Goal: Download file/media

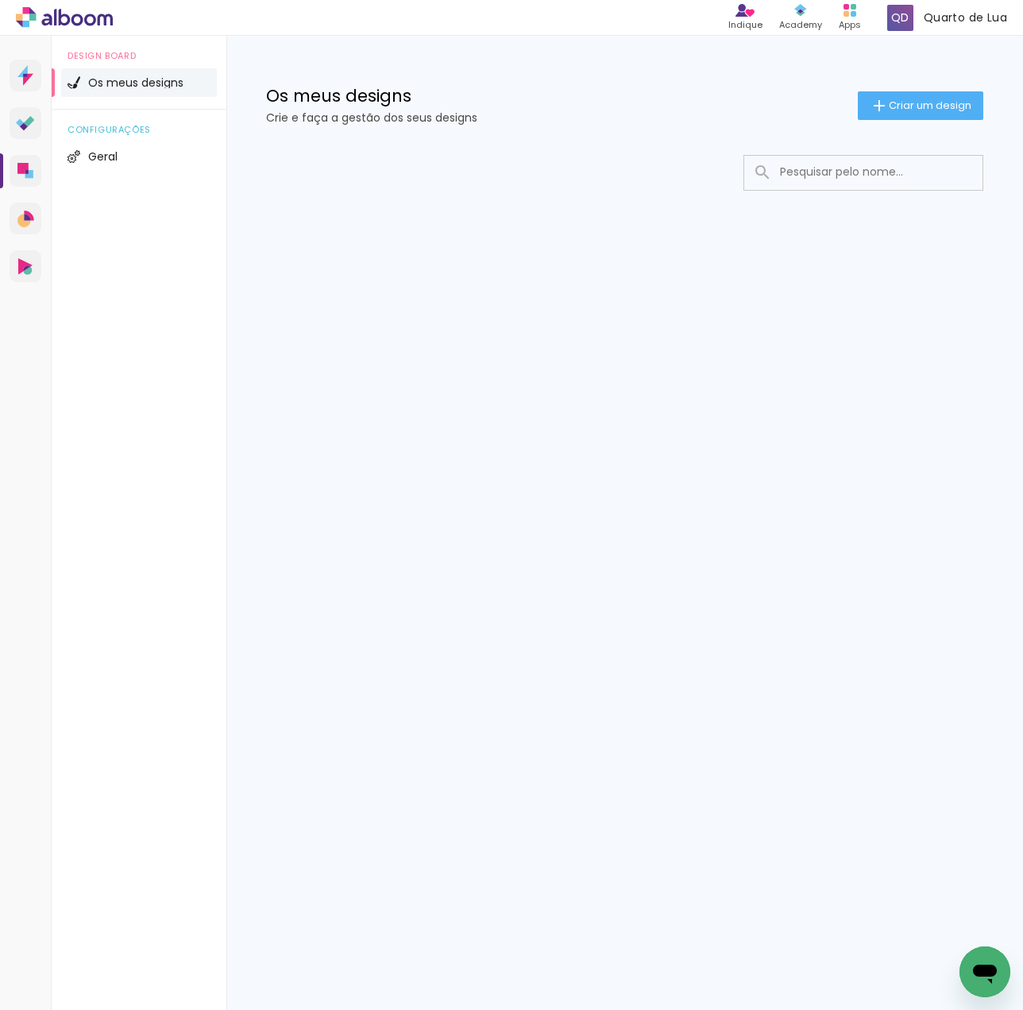
click at [814, 178] on input at bounding box center [885, 172] width 226 height 33
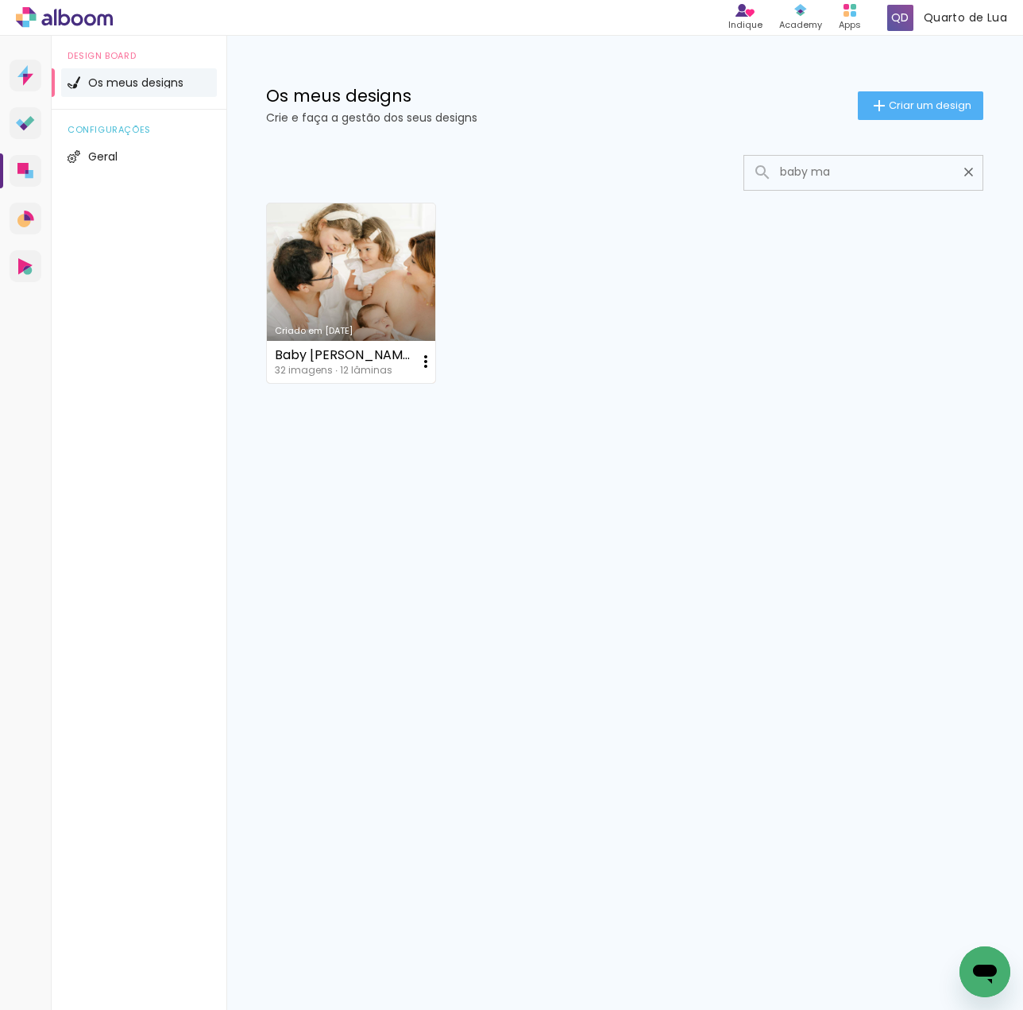
type input "baby ma"
type paper-input "baby ma"
click at [412, 258] on link "Criado em [DATE]" at bounding box center [351, 293] width 168 height 180
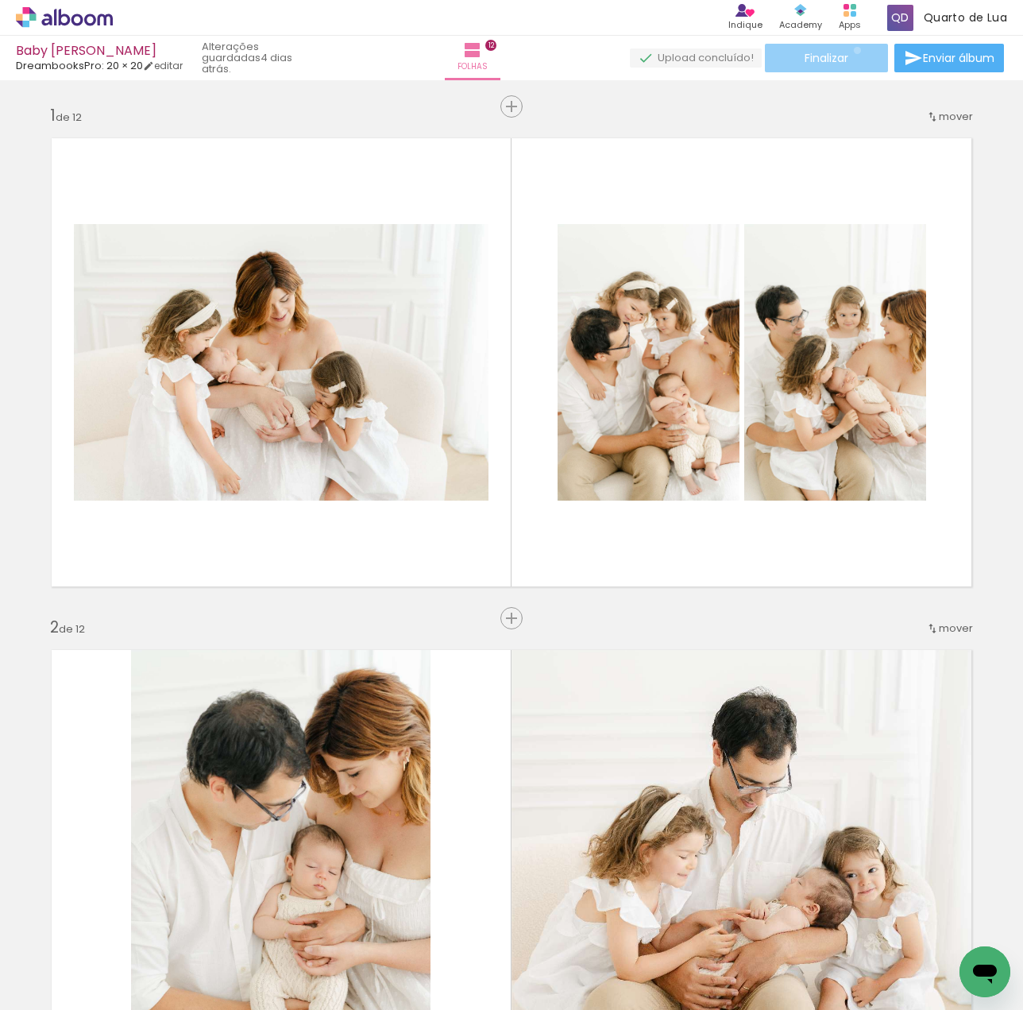
click at [852, 50] on paper-button "Finalizar" at bounding box center [826, 58] width 123 height 29
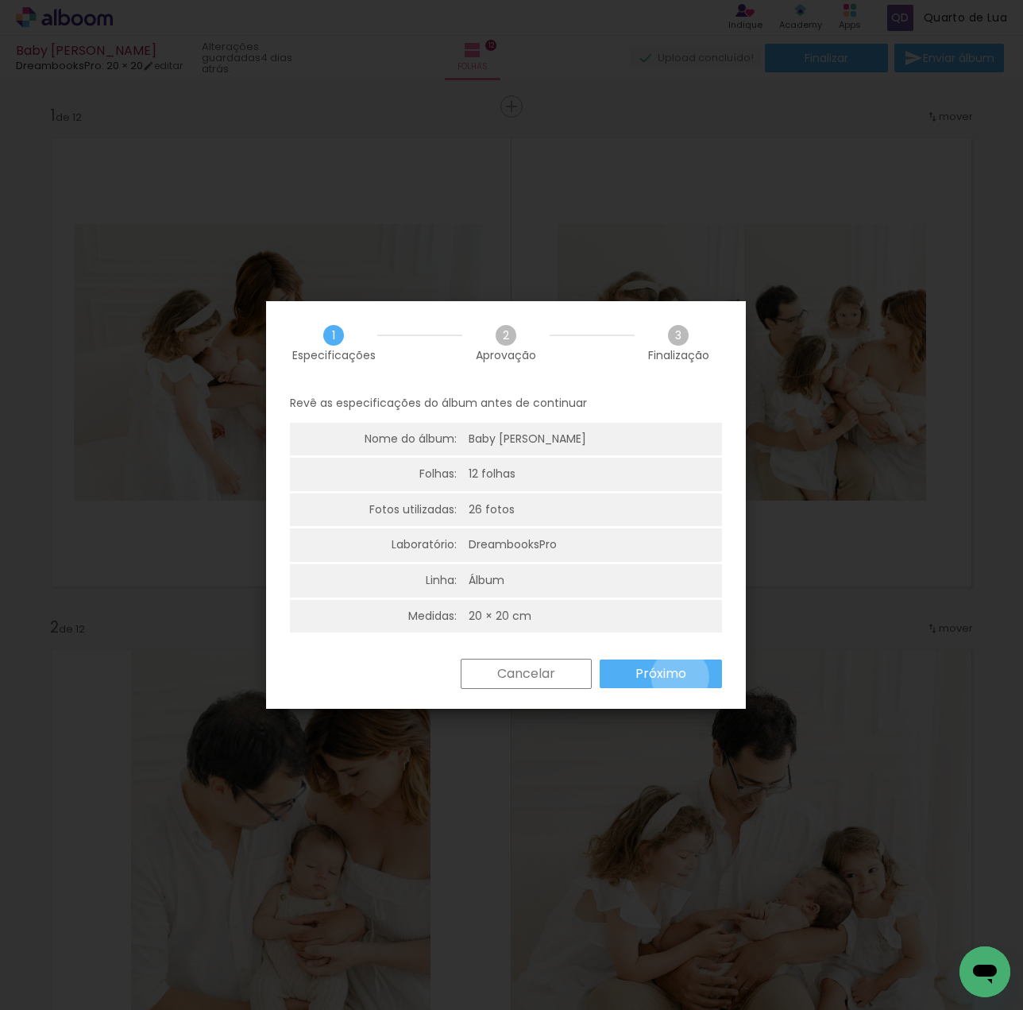
click at [0, 0] on slot "Próximo" at bounding box center [0, 0] width 0 height 0
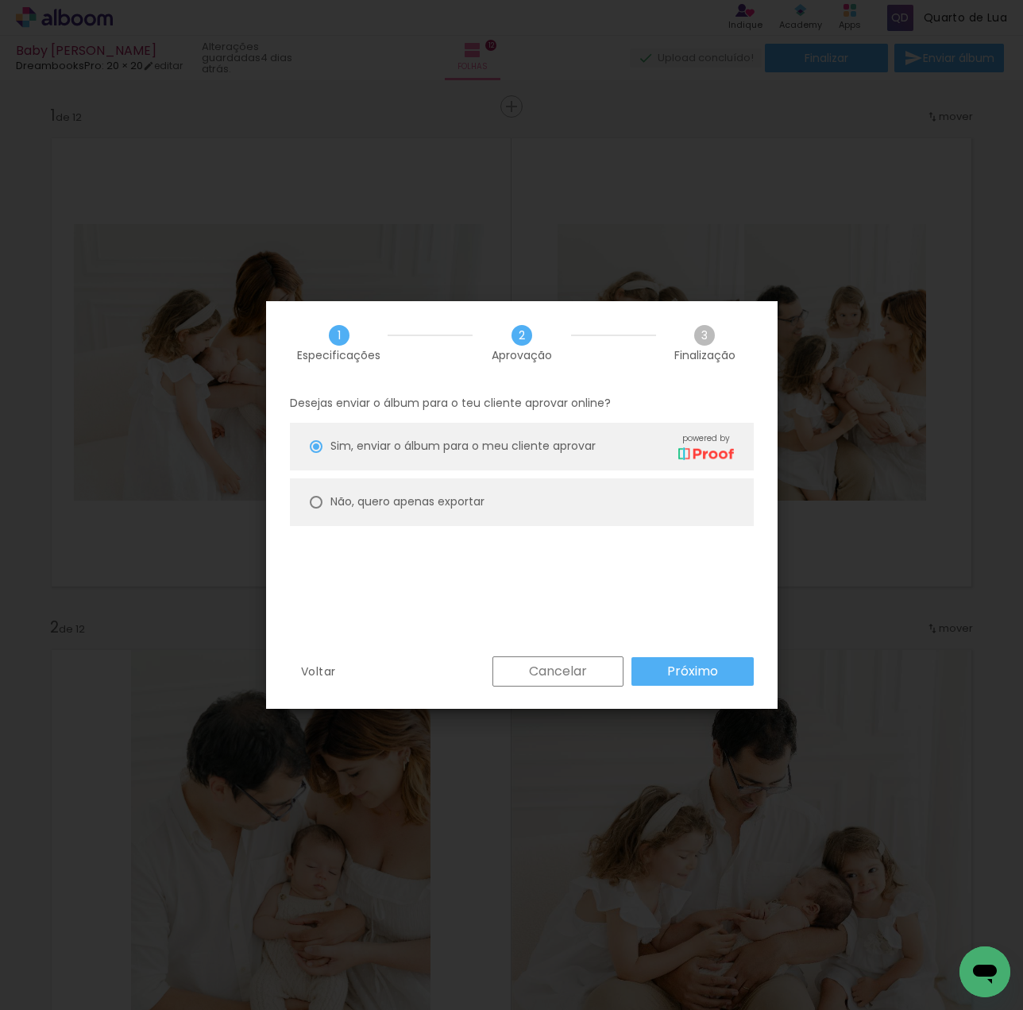
click at [501, 513] on paper-radio-button "Não, quero apenas exportar" at bounding box center [522, 502] width 464 height 48
type paper-radio-button "on"
click at [0, 0] on slot "Próximo" at bounding box center [0, 0] width 0 height 0
type input "Alta, 300 DPI"
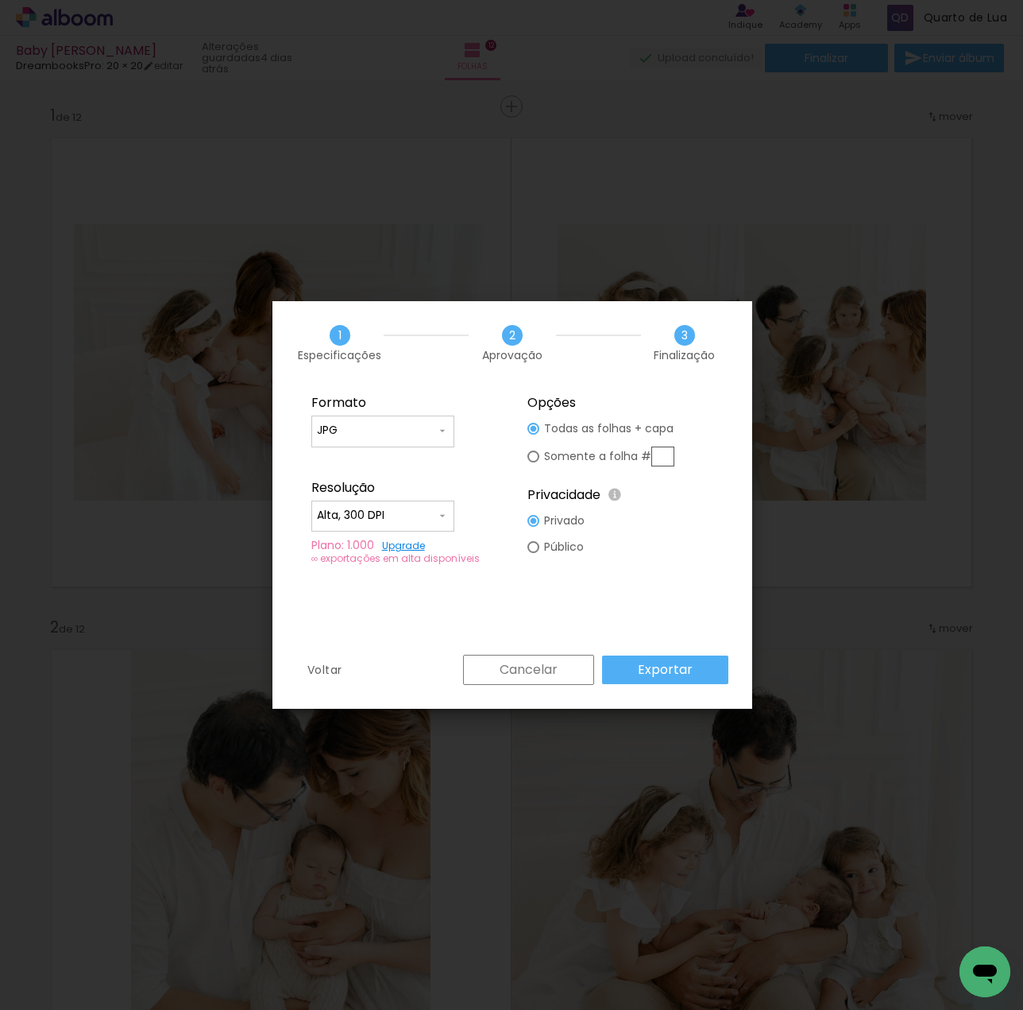
click at [692, 676] on paper-button "Exportar" at bounding box center [665, 670] width 126 height 29
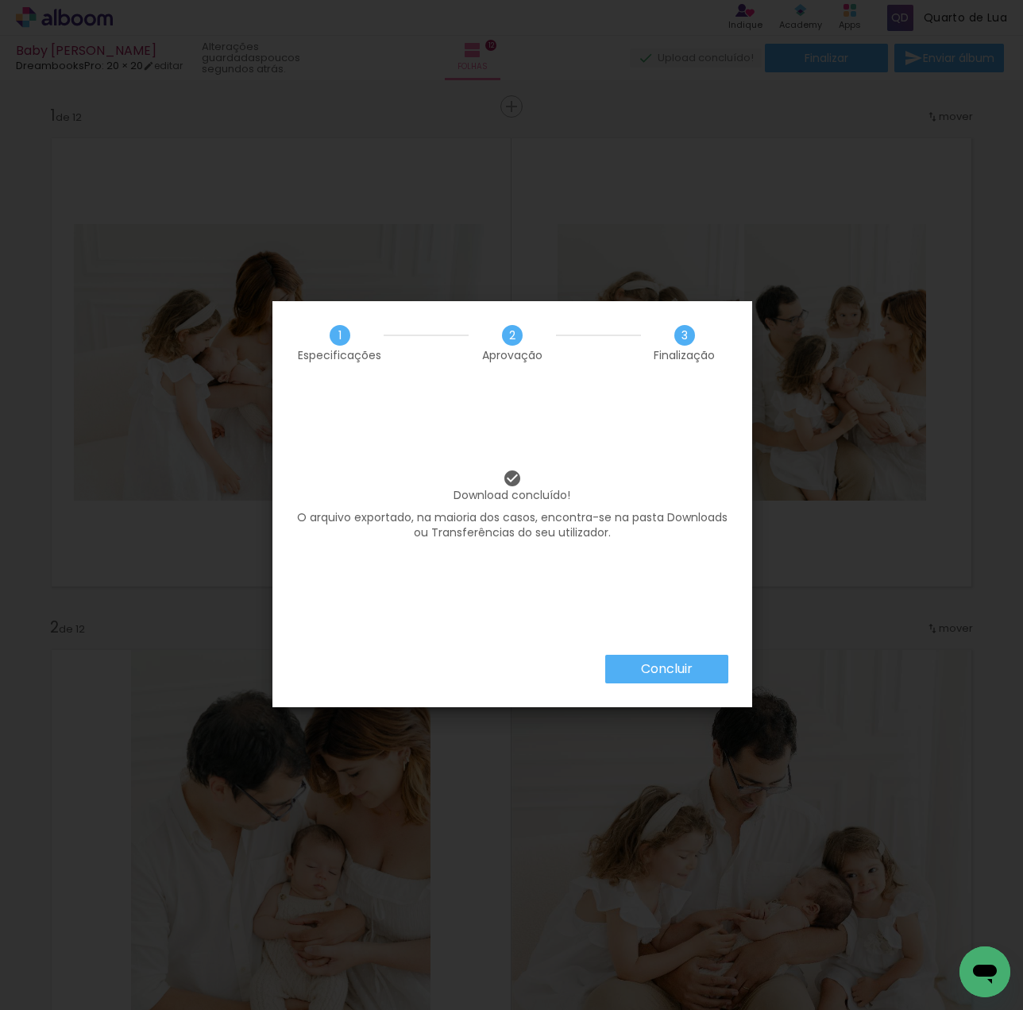
click at [671, 658] on div "1 Especificações 2 Aprovação 3 Finalização Download concluído! O arquivo export…" at bounding box center [513, 504] width 480 height 406
click at [0, 0] on slot "Concluir" at bounding box center [0, 0] width 0 height 0
